Goal: Find specific page/section: Find specific page/section

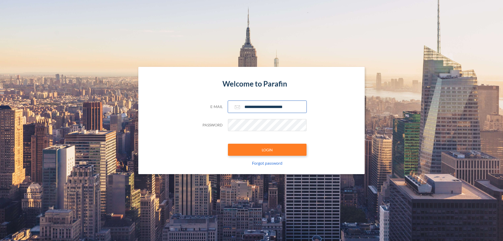
type input "**********"
click at [267, 149] on button "LOGIN" at bounding box center [267, 149] width 79 height 12
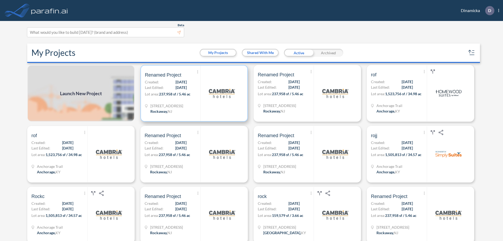
scroll to position [1, 0]
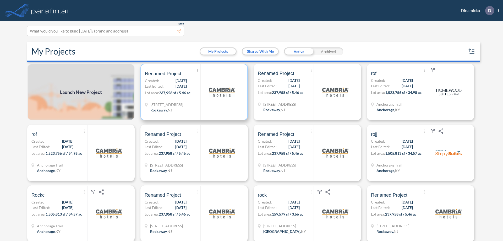
click at [193, 92] on p "Lot area: 237,958 sf / 5.46 ac" at bounding box center [172, 94] width 55 height 8
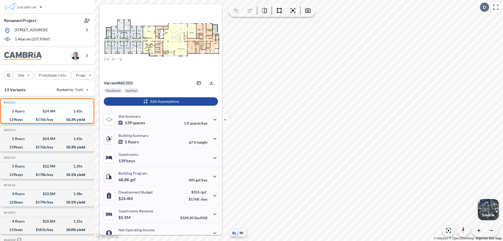
scroll to position [26, 0]
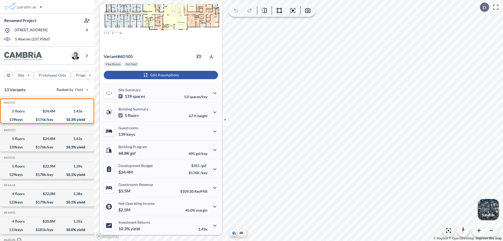
click at [160, 75] on div "button" at bounding box center [161, 75] width 114 height 8
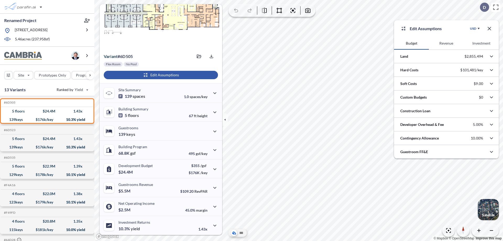
click at [446, 43] on button "Revenue" at bounding box center [445, 43] width 35 height 13
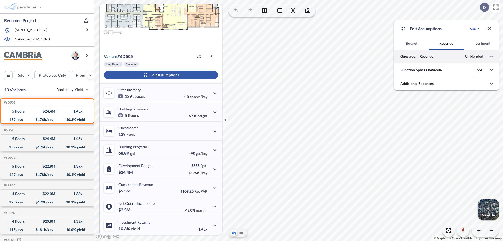
click at [446, 56] on div at bounding box center [446, 55] width 105 height 13
